Goal: Find specific page/section: Find specific page/section

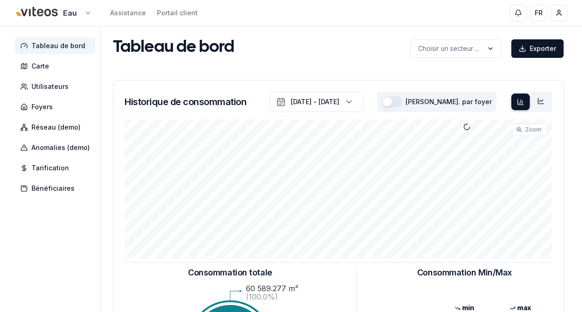
click at [86, 11] on html "Eau Assistance Portail client FR [PERSON_NAME] Tableau de bord Carte Utilisateu…" at bounding box center [291, 287] width 582 height 574
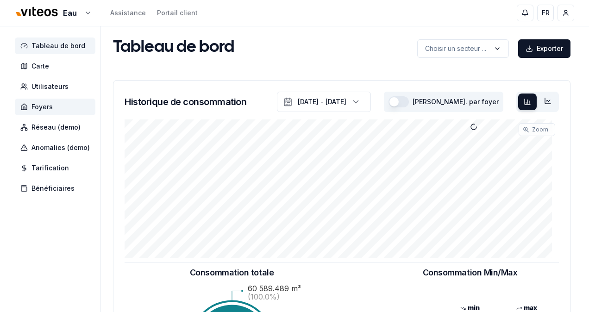
click at [49, 106] on html "Eau Assistance Portail client FR [PERSON_NAME] Tableau de bord Carte Utilisateu…" at bounding box center [294, 287] width 589 height 574
click at [49, 106] on span "Foyers" at bounding box center [41, 106] width 21 height 9
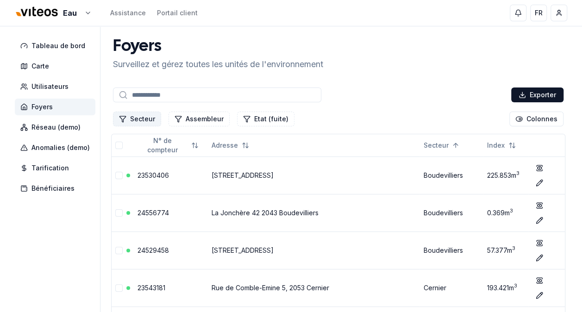
click at [136, 119] on button "Secteur" at bounding box center [137, 119] width 48 height 15
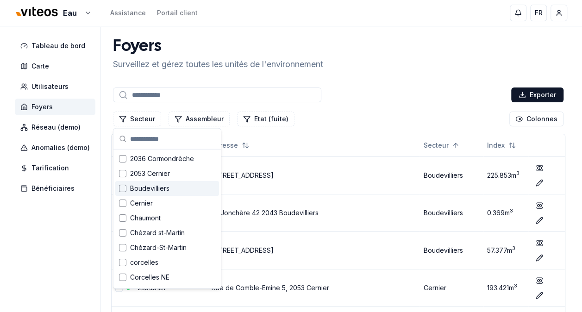
click at [191, 92] on input at bounding box center [217, 95] width 208 height 15
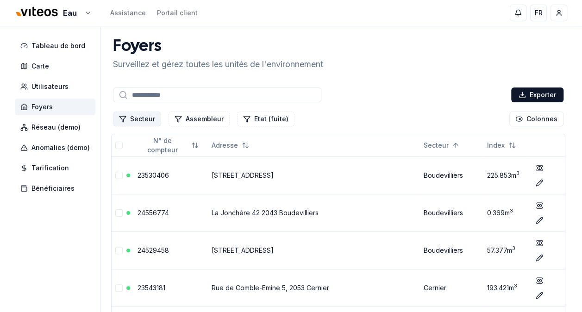
click at [147, 119] on button "Secteur" at bounding box center [137, 119] width 48 height 15
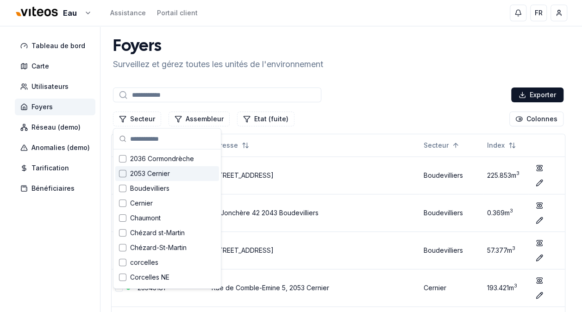
click at [158, 171] on span "2053 Cernier" at bounding box center [150, 173] width 40 height 9
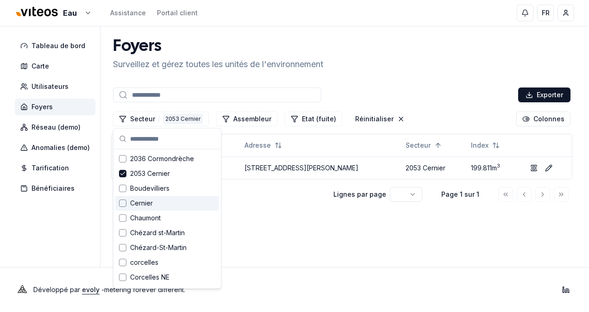
click at [137, 205] on span "Cernier" at bounding box center [141, 203] width 23 height 9
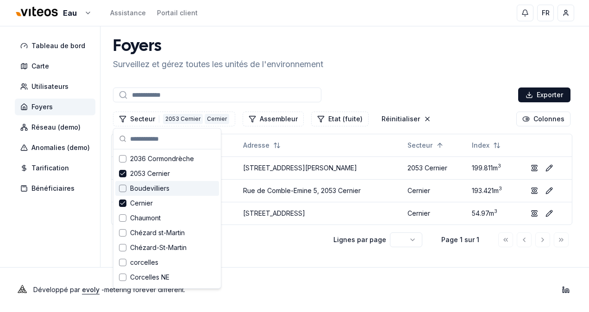
click at [143, 190] on span "Boudevilliers" at bounding box center [149, 188] width 39 height 9
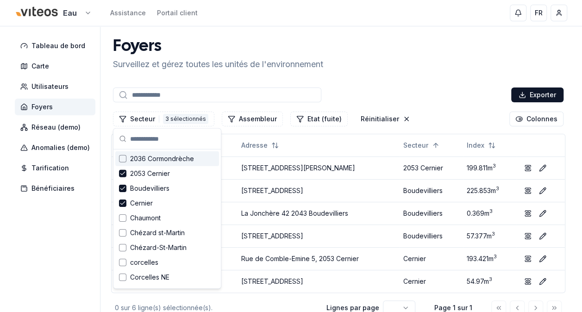
click at [85, 12] on html "Eau Assistance Portail client FR [PERSON_NAME] Tableau de bord Carte Utilisateu…" at bounding box center [291, 186] width 582 height 373
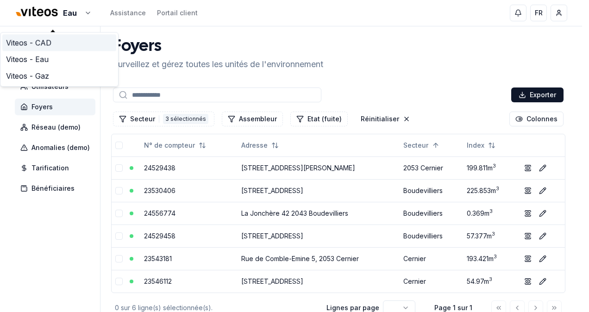
click at [39, 43] on link "Viteos - CAD" at bounding box center [59, 42] width 114 height 17
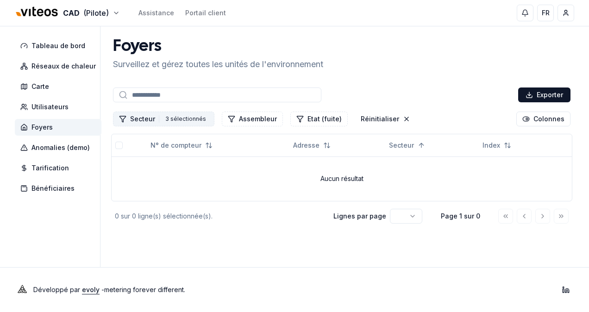
click at [153, 117] on button "Secteur 3 3 sélectionnés" at bounding box center [163, 119] width 101 height 15
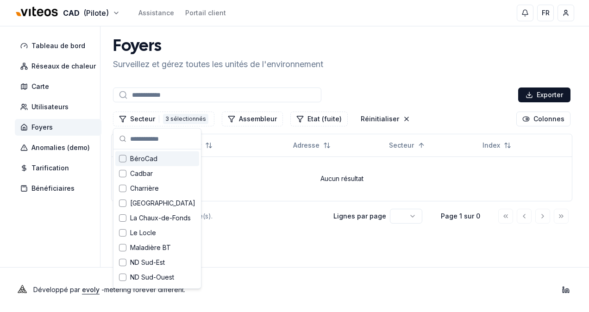
click at [150, 160] on span "BéroCad" at bounding box center [143, 158] width 27 height 9
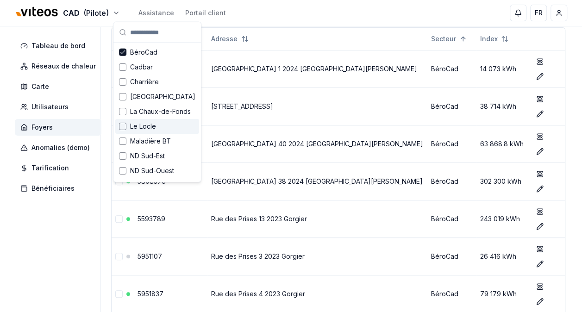
scroll to position [106, 0]
click at [141, 52] on span "BéroCad" at bounding box center [143, 52] width 27 height 9
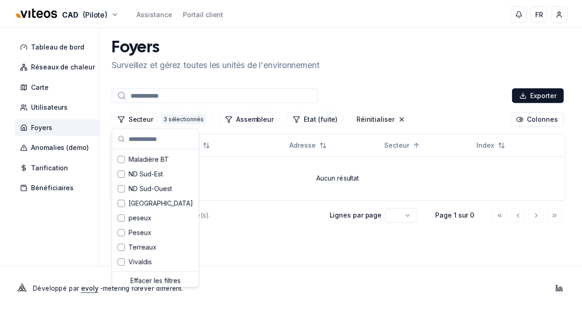
scroll to position [91, 0]
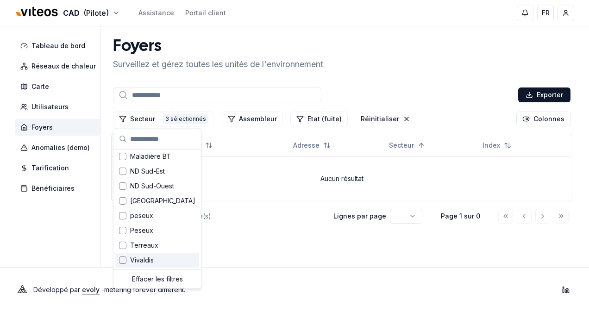
click at [140, 262] on span "Vivaldis" at bounding box center [142, 260] width 24 height 9
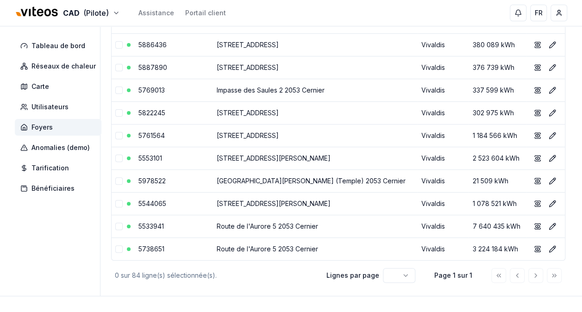
scroll to position [1817, 0]
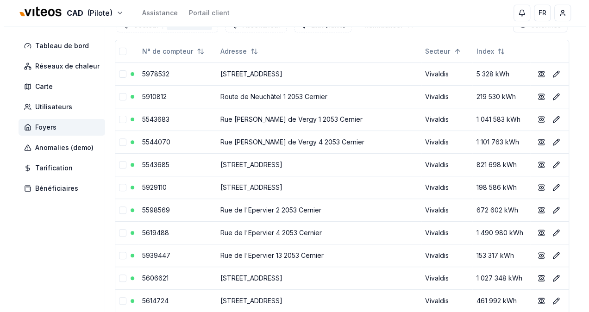
scroll to position [0, 0]
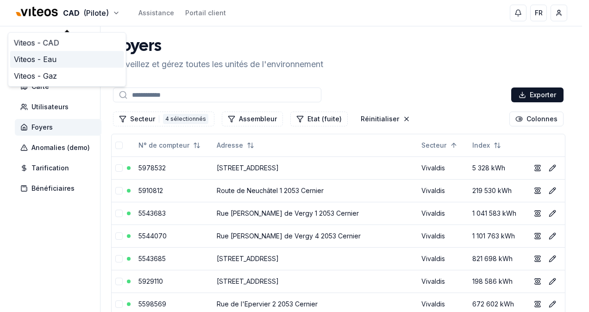
click at [50, 57] on link "Viteos - Eau" at bounding box center [67, 59] width 114 height 17
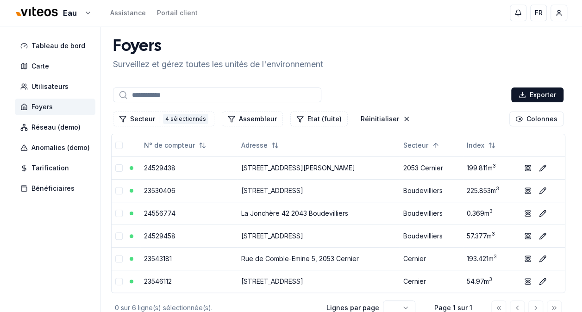
click at [53, 107] on span "Foyers" at bounding box center [55, 107] width 81 height 17
click at [146, 122] on button "Secteur 4 4 sélectionnés" at bounding box center [163, 119] width 101 height 15
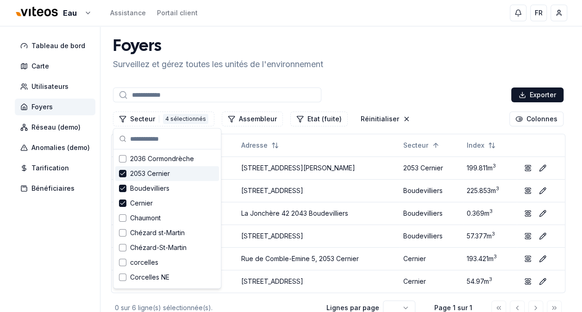
click at [146, 173] on span "2053 Cernier" at bounding box center [150, 173] width 40 height 9
click at [144, 185] on span "Boudevilliers" at bounding box center [149, 188] width 39 height 9
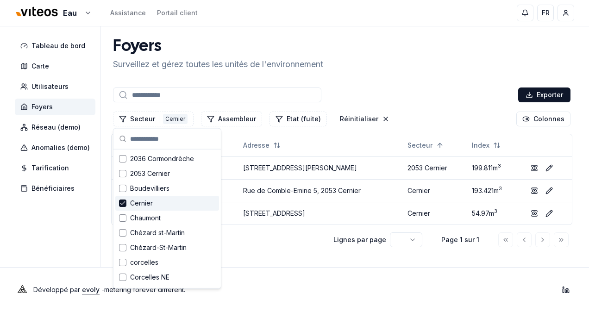
click at [139, 204] on span "Cernier" at bounding box center [141, 203] width 23 height 9
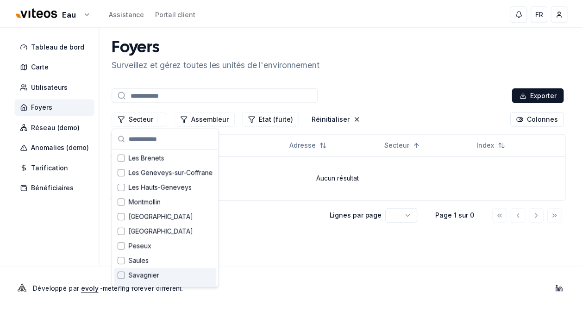
scroll to position [277, 0]
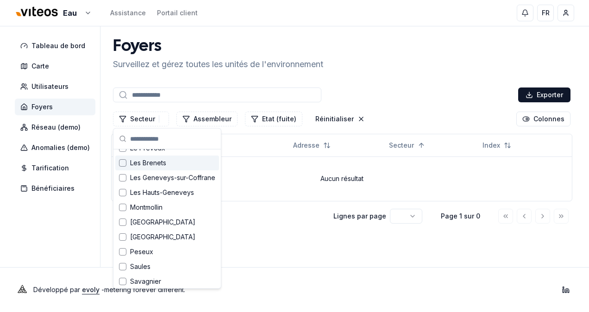
click at [142, 163] on span "Les Brenets" at bounding box center [148, 162] width 36 height 9
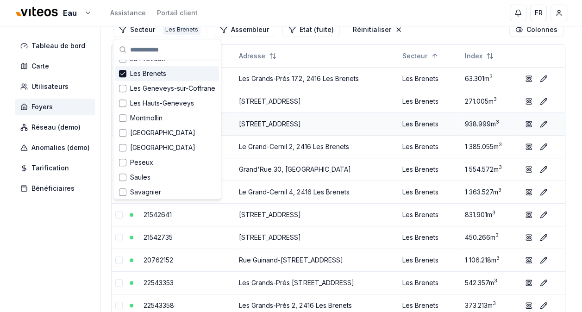
scroll to position [89, 0]
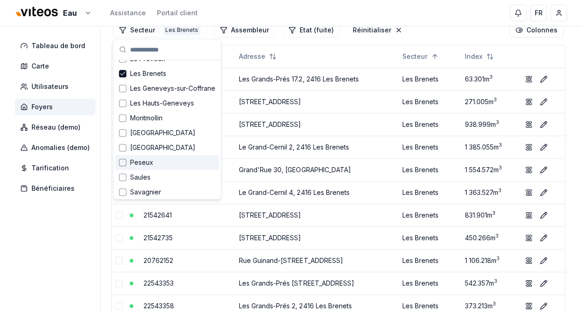
click at [60, 205] on aside "Tableau de bord Carte Utilisateurs Foyers Réseau (demo) Anomalies (demo) Tarifi…" at bounding box center [58, 235] width 86 height 597
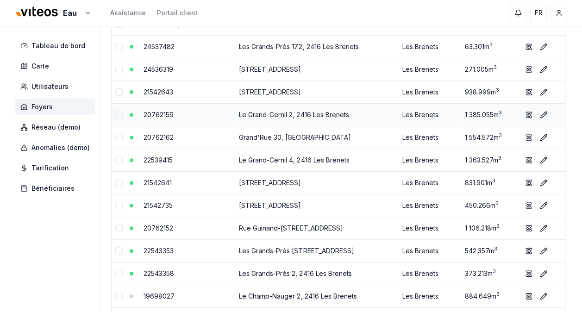
scroll to position [0, 0]
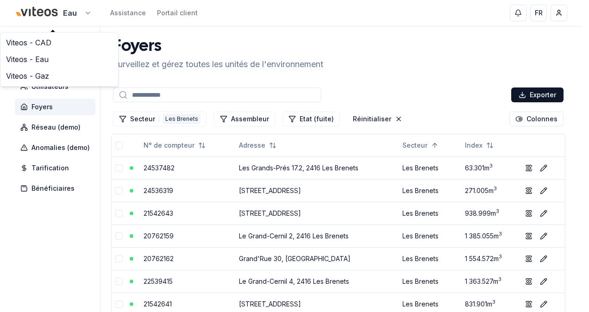
click at [47, 43] on link "Viteos - CAD" at bounding box center [59, 42] width 114 height 17
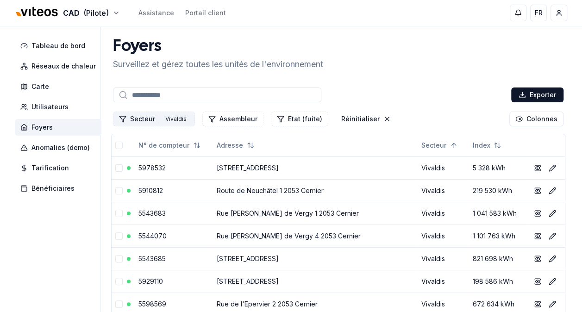
click at [146, 122] on button "Secteur 2 Vivaldis" at bounding box center [154, 119] width 82 height 15
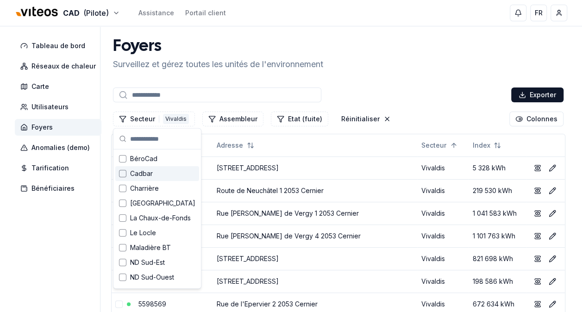
click at [142, 171] on span "Cadbar" at bounding box center [141, 173] width 23 height 9
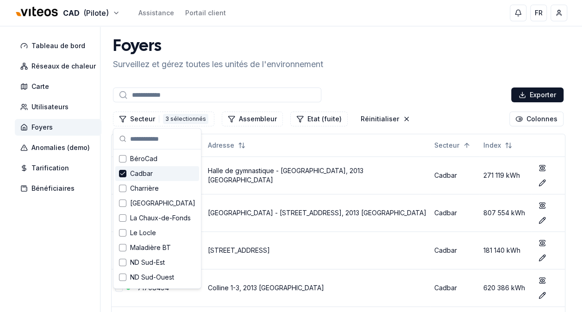
click at [251, 92] on input at bounding box center [217, 95] width 208 height 15
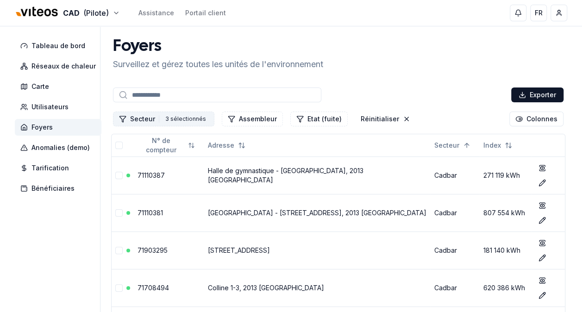
click at [144, 119] on button "Secteur 3 3 sélectionnés" at bounding box center [163, 119] width 101 height 15
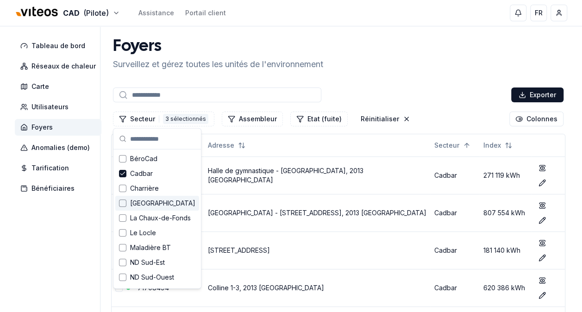
scroll to position [91, 0]
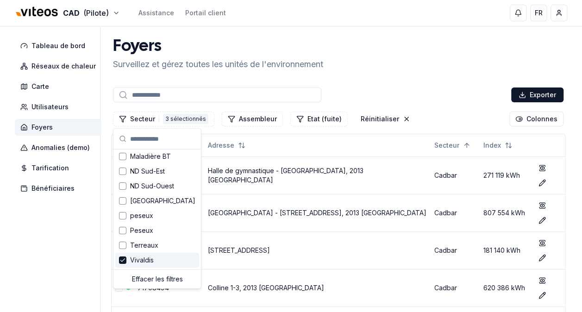
click at [145, 258] on span "Vivaldis" at bounding box center [142, 260] width 24 height 9
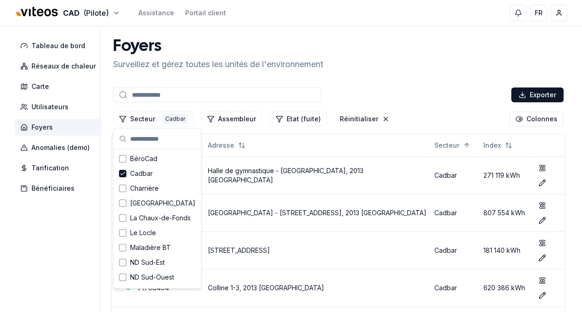
click at [182, 95] on input at bounding box center [217, 95] width 208 height 15
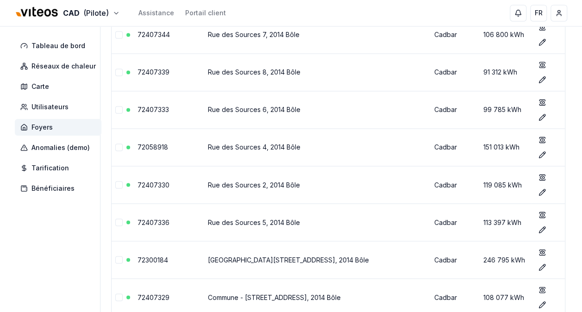
scroll to position [2470, 0]
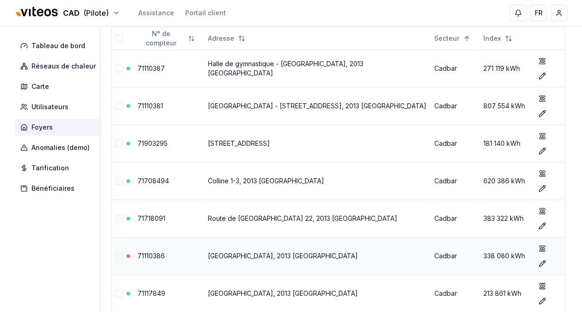
scroll to position [0, 0]
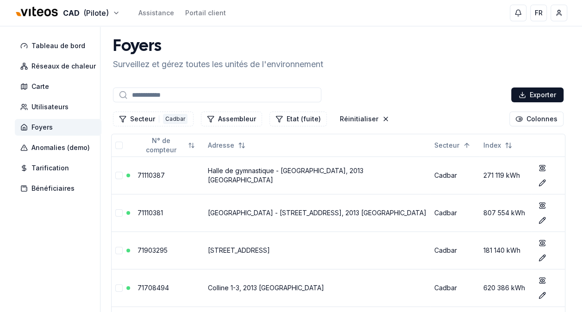
click at [163, 92] on input at bounding box center [217, 95] width 208 height 15
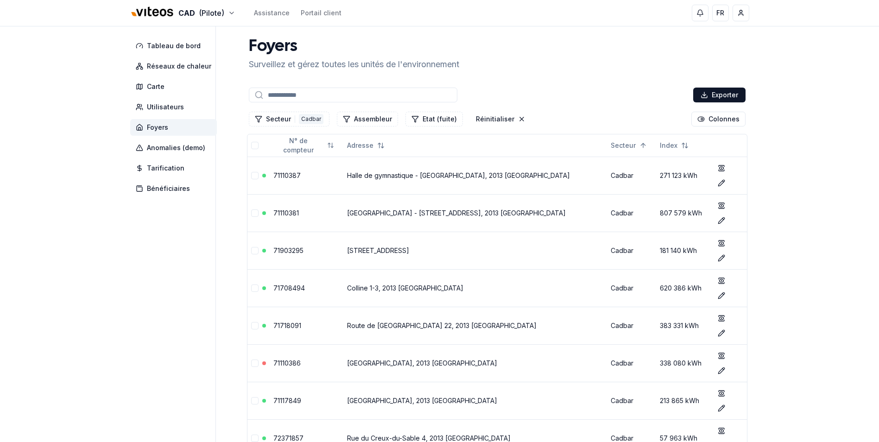
click at [165, 128] on span "Foyers" at bounding box center [157, 127] width 21 height 9
click at [291, 121] on button "Secteur 2 Cadbar" at bounding box center [289, 119] width 81 height 15
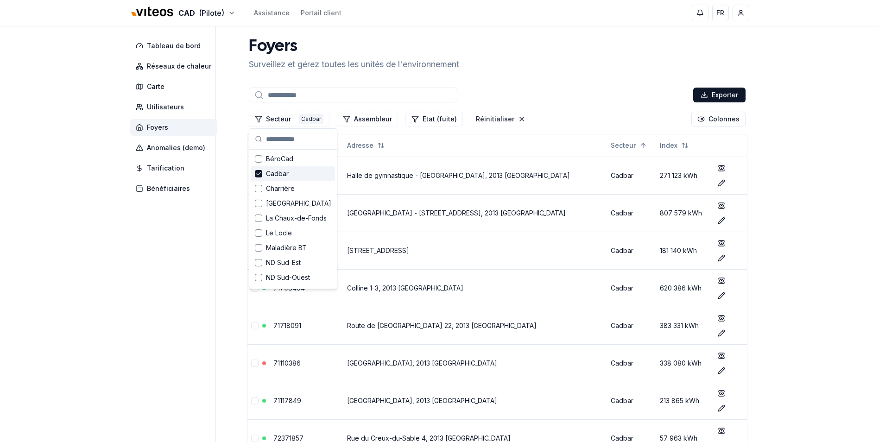
click at [274, 176] on span "Cadbar" at bounding box center [277, 173] width 23 height 9
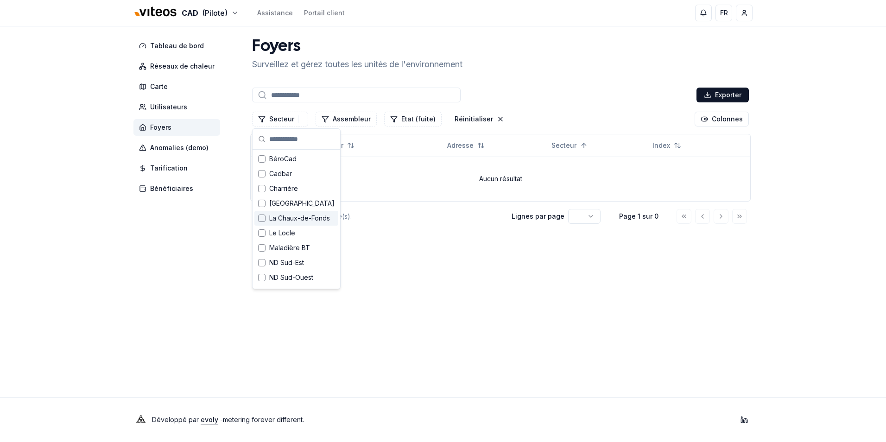
click at [156, 246] on aside "Tableau de bord Réseaux de chaleur Carte Utilisateurs Foyers Anomalies (demo) T…" at bounding box center [176, 211] width 86 height 371
